Goal: Find specific page/section: Find specific page/section

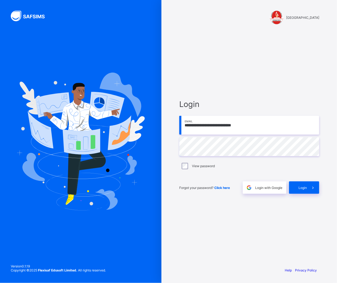
click at [202, 168] on label "View password" at bounding box center [203, 166] width 23 height 4
click at [203, 166] on label "View password" at bounding box center [203, 166] width 23 height 4
click at [308, 190] on span at bounding box center [313, 188] width 12 height 12
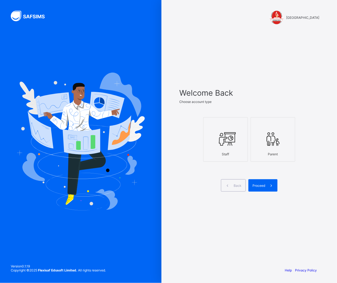
click at [226, 151] on div "Staff" at bounding box center [225, 154] width 39 height 9
click at [258, 185] on span "Proceed" at bounding box center [258, 186] width 13 height 4
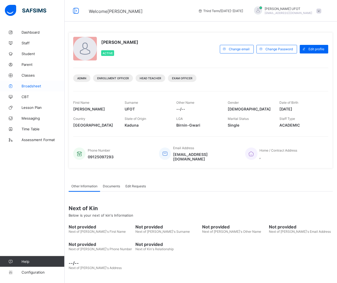
click at [42, 84] on span "Broadsheet" at bounding box center [43, 86] width 43 height 4
